Goal: Information Seeking & Learning: Find specific fact

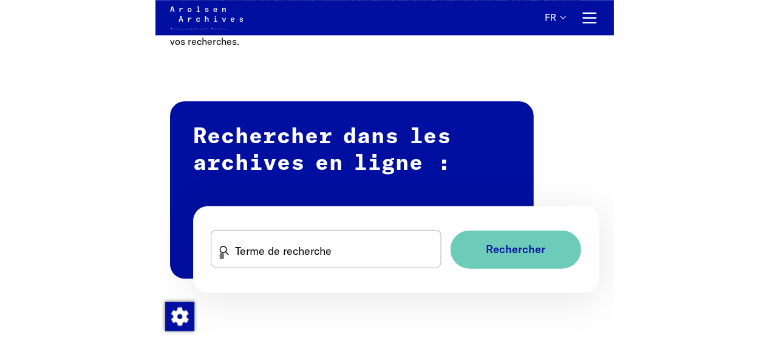
scroll to position [629, 0]
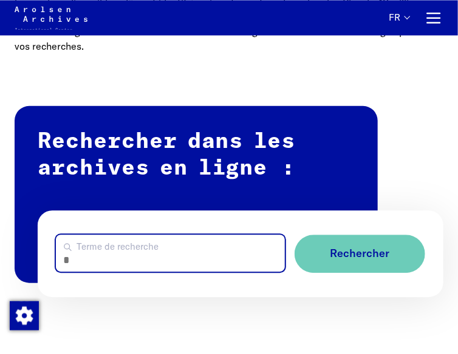
click at [188, 255] on input "Terme de recherche" at bounding box center [170, 253] width 229 height 37
type input "**********"
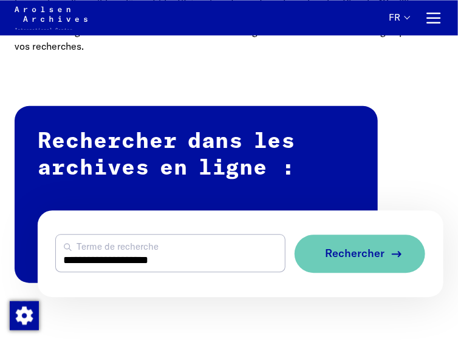
click at [340, 260] on span "Rechercher" at bounding box center [354, 254] width 59 height 13
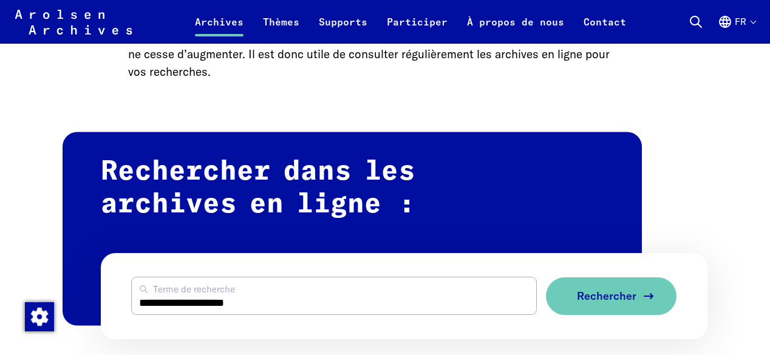
scroll to position [619, 0]
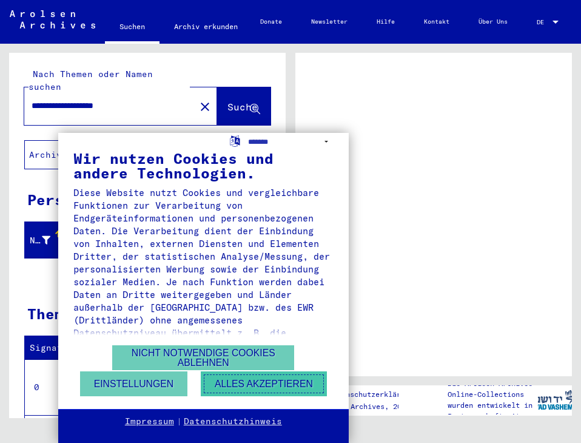
click at [223, 386] on button "Alles akzeptieren" at bounding box center [264, 383] width 126 height 25
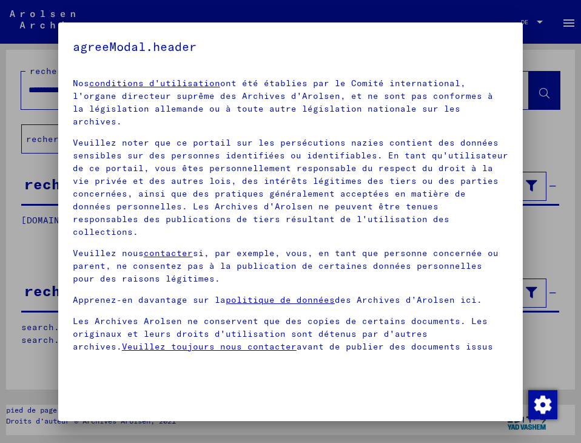
click at [282, 185] on mat-dialog-container "agreeModal.header Nos conditions d'utilisation ont été établies par le Comité i…" at bounding box center [290, 221] width 465 height 399
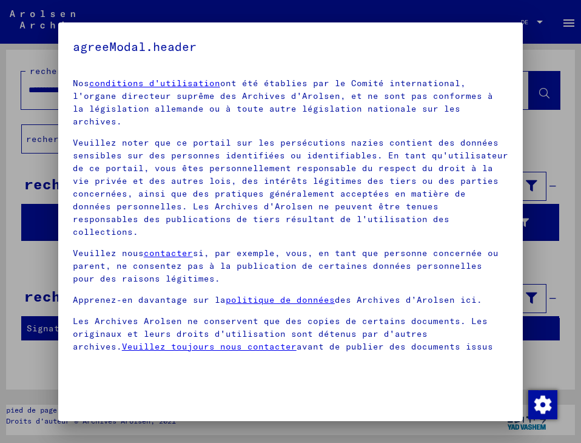
scroll to position [21, 0]
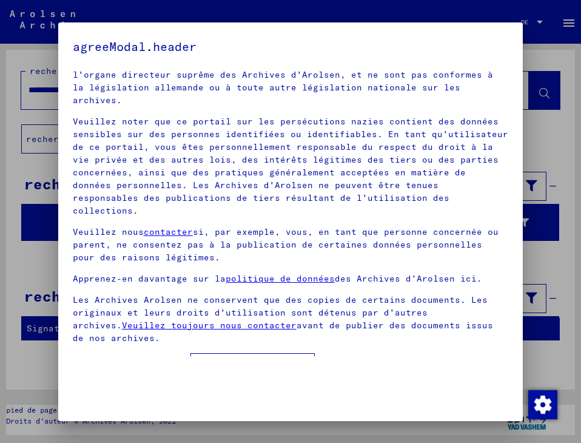
click at [76, 360] on span at bounding box center [78, 365] width 10 height 10
click at [253, 362] on font "bouton d'accordModal." at bounding box center [252, 367] width 115 height 11
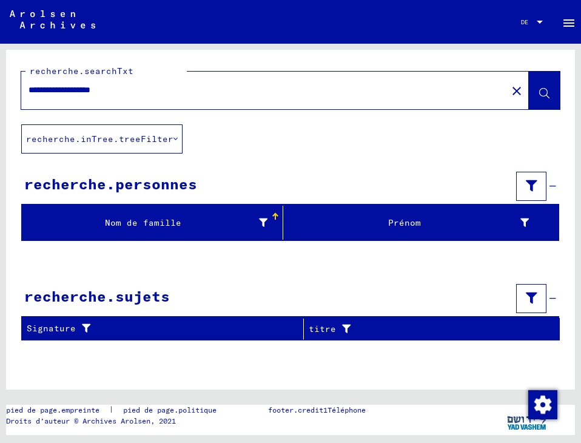
drag, startPoint x: 149, startPoint y: 88, endPoint x: 107, endPoint y: 86, distance: 42.5
click at [107, 86] on input "**********" at bounding box center [265, 90] width 472 height 13
type input "**********"
click at [545, 90] on icon at bounding box center [545, 94] width 10 height 10
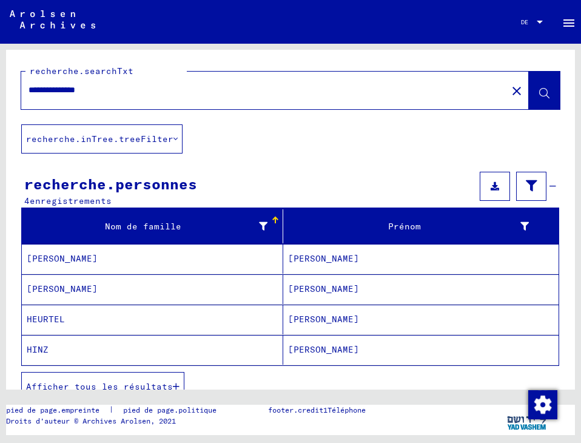
click at [97, 385] on font "Afficher tous les résultats" at bounding box center [99, 386] width 147 height 11
click at [122, 263] on mat-cell "[PERSON_NAME]" at bounding box center [153, 259] width 262 height 30
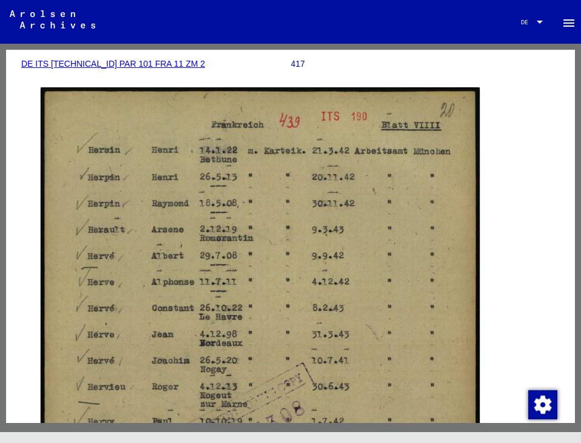
scroll to position [186, 0]
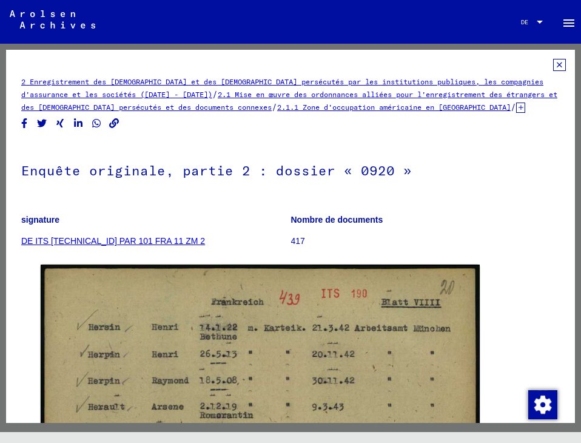
click at [553, 61] on icon at bounding box center [559, 65] width 13 height 12
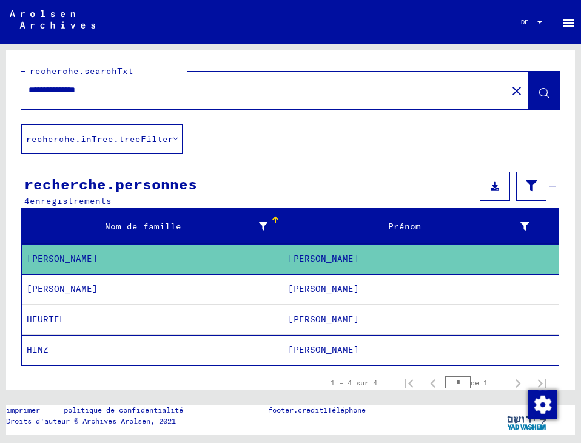
click at [240, 297] on mat-cell "[PERSON_NAME]" at bounding box center [153, 289] width 262 height 30
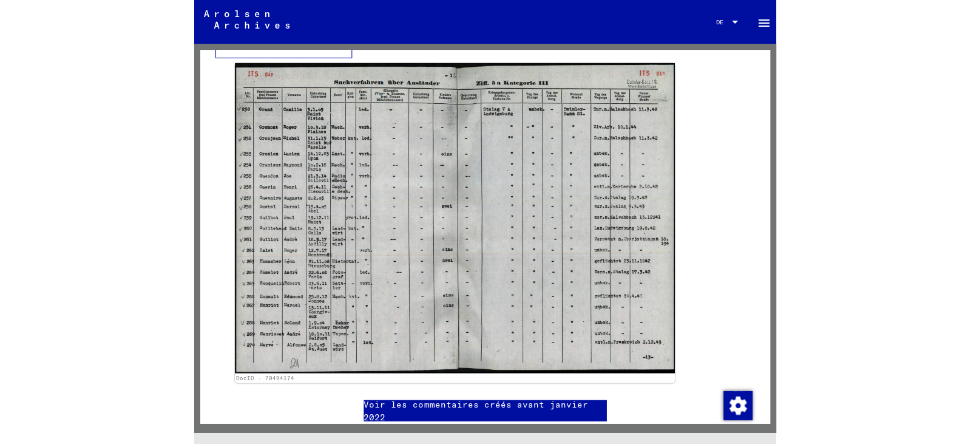
scroll to position [359, 0]
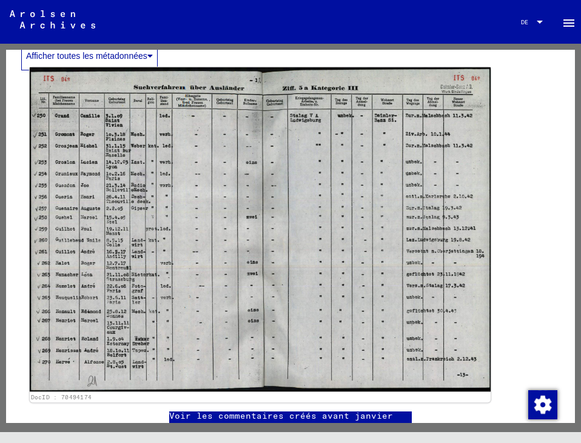
click at [241, 235] on img at bounding box center [260, 229] width 461 height 325
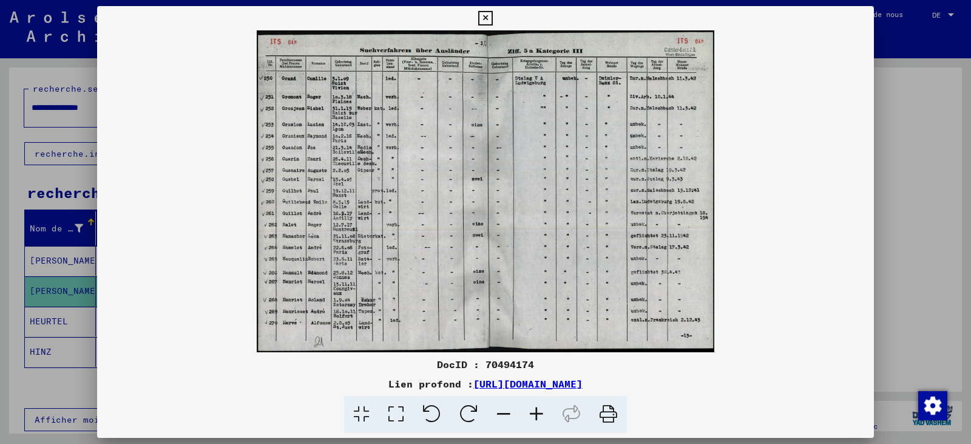
click at [489, 18] on icon at bounding box center [485, 18] width 14 height 15
